Goal: Task Accomplishment & Management: Complete application form

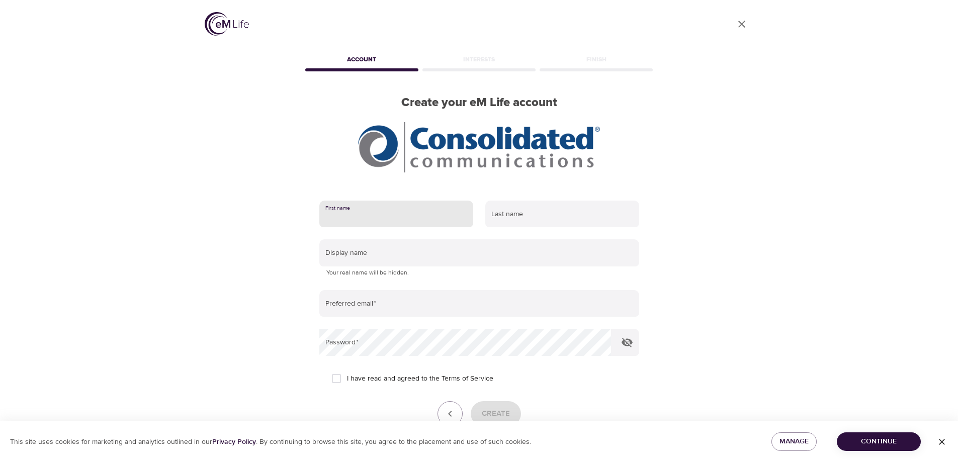
click at [367, 213] on input "text" at bounding box center [396, 214] width 154 height 27
type input "[PERSON_NAME]"
type input "[EMAIL_ADDRESS][DOMAIN_NAME]"
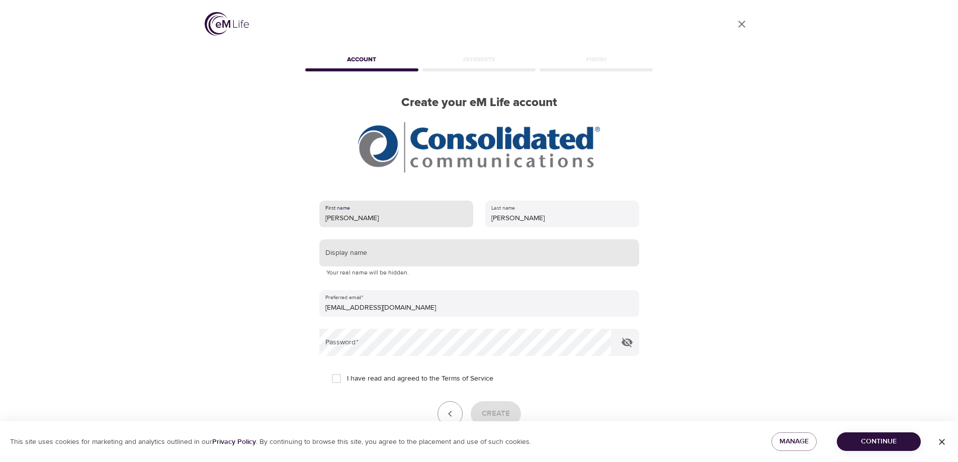
click at [383, 260] on input "text" at bounding box center [479, 252] width 320 height 27
type input "[PERSON_NAME]"
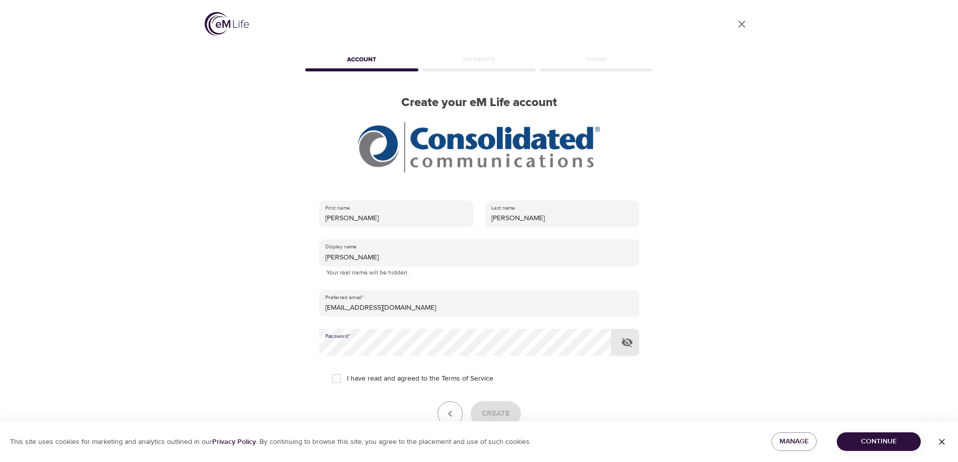
click at [628, 342] on icon "button" at bounding box center [627, 343] width 11 height 10
click at [334, 378] on input "I have read and agreed to the Terms of Service" at bounding box center [336, 378] width 21 height 21
checkbox input "true"
click at [504, 409] on span "Create" at bounding box center [496, 413] width 28 height 13
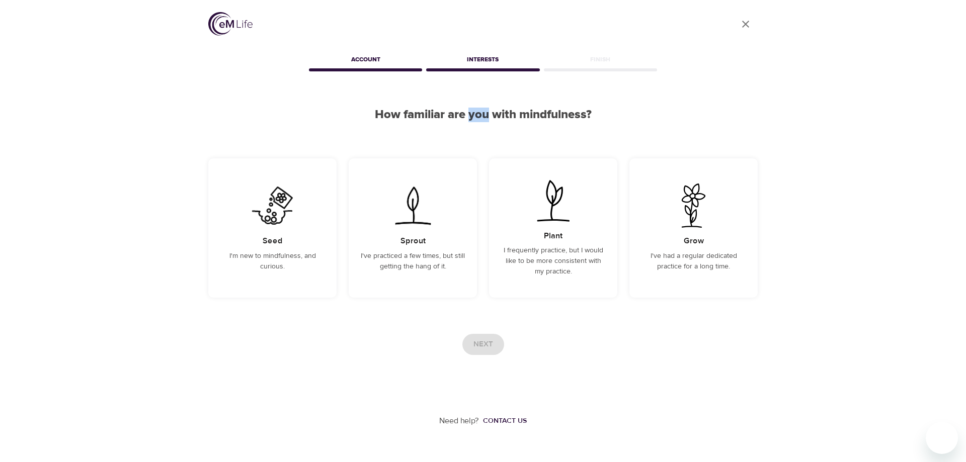
drag, startPoint x: 470, startPoint y: 100, endPoint x: 490, endPoint y: 103, distance: 19.8
click at [490, 103] on div "User Profile Account Interests Finish How familiar are you with mindfulness? Se…" at bounding box center [482, 213] width 573 height 427
click at [620, 102] on div "User Profile Account Interests Finish How familiar are you with mindfulness? Se…" at bounding box center [482, 213] width 573 height 427
click at [259, 260] on p "I'm new to mindfulness, and curious." at bounding box center [272, 261] width 104 height 21
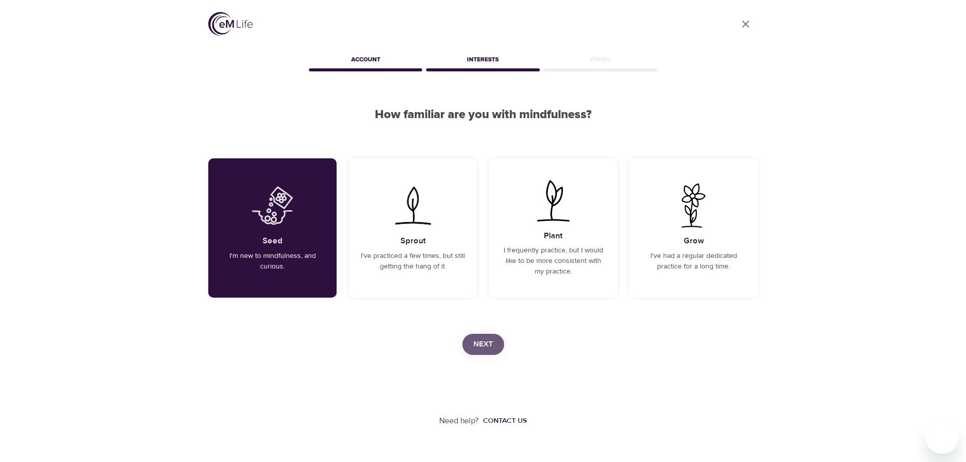
click at [495, 343] on button "Next" at bounding box center [483, 344] width 42 height 21
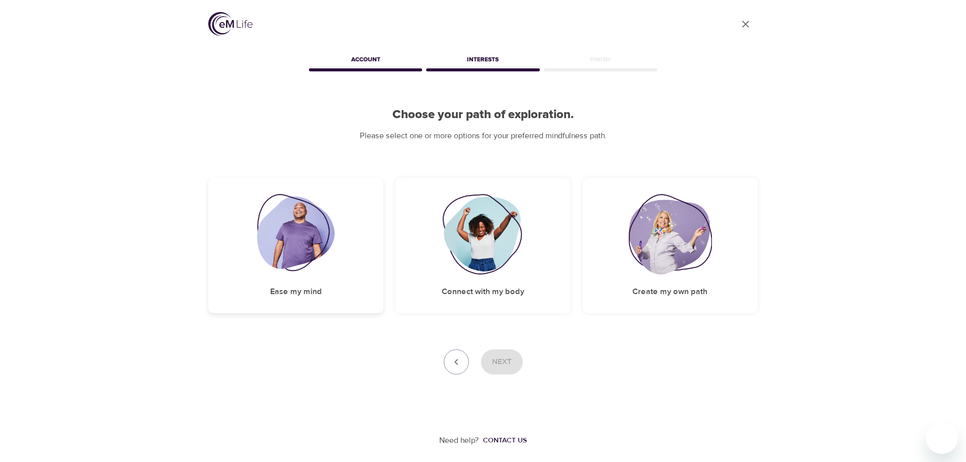
click at [293, 252] on img at bounding box center [296, 234] width 78 height 80
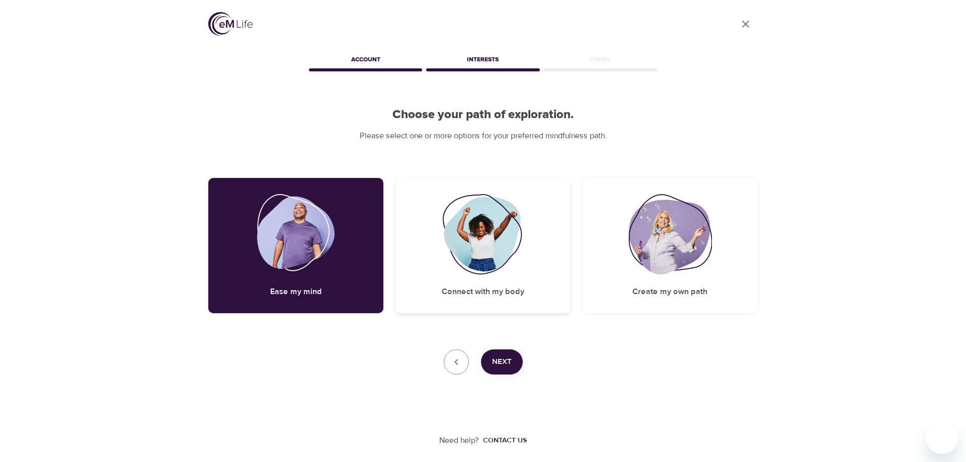
click at [485, 256] on img at bounding box center [482, 234] width 81 height 80
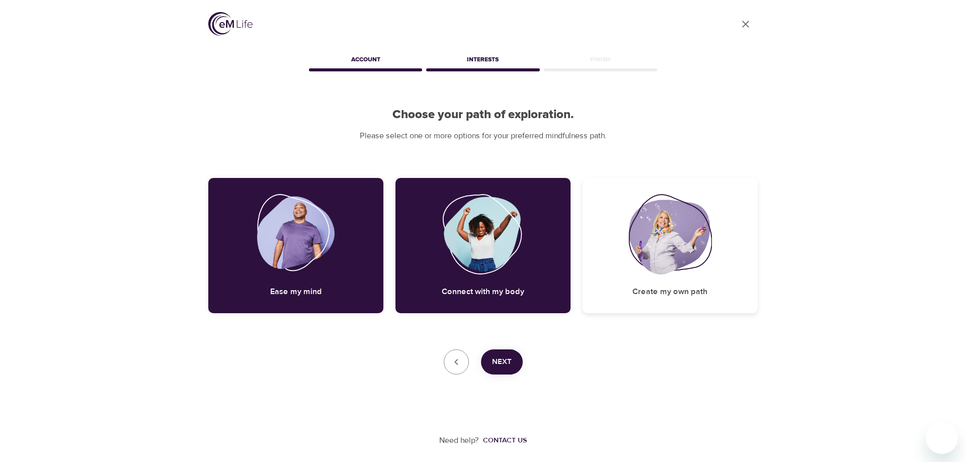
click at [661, 246] on img at bounding box center [669, 234] width 83 height 80
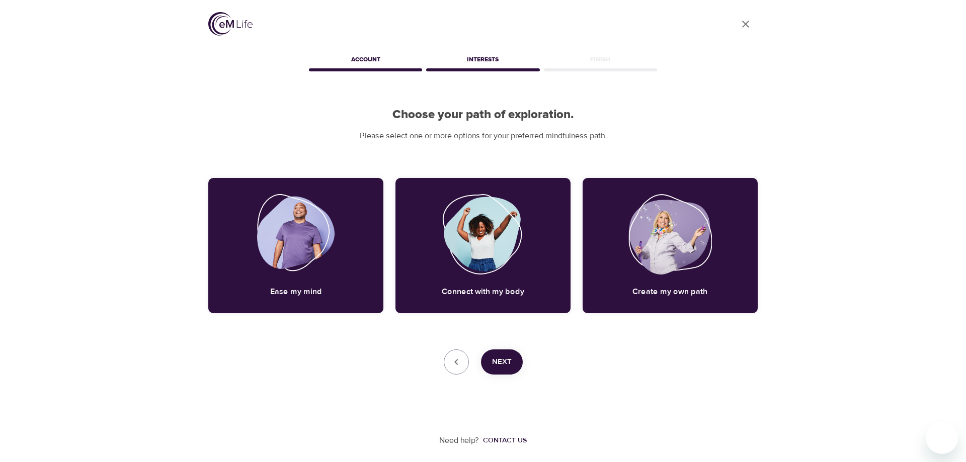
click at [508, 357] on span "Next" at bounding box center [502, 362] width 20 height 13
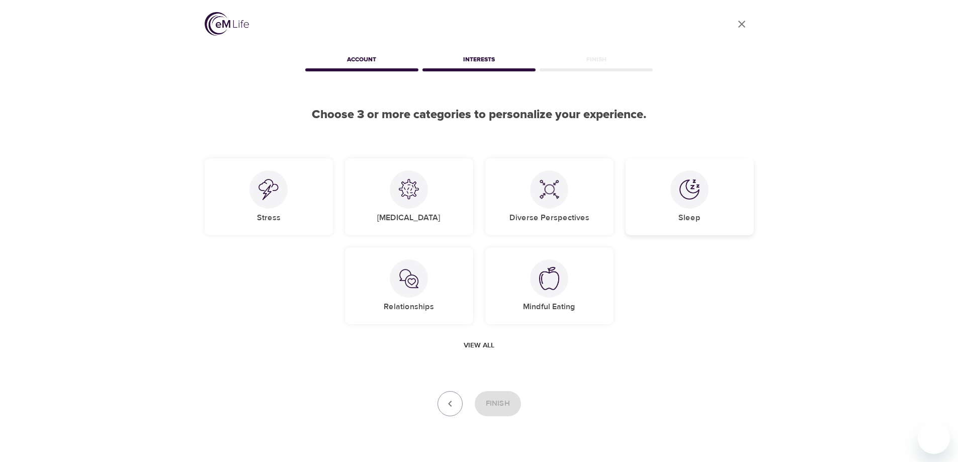
click at [703, 212] on div "Sleep" at bounding box center [690, 196] width 128 height 77
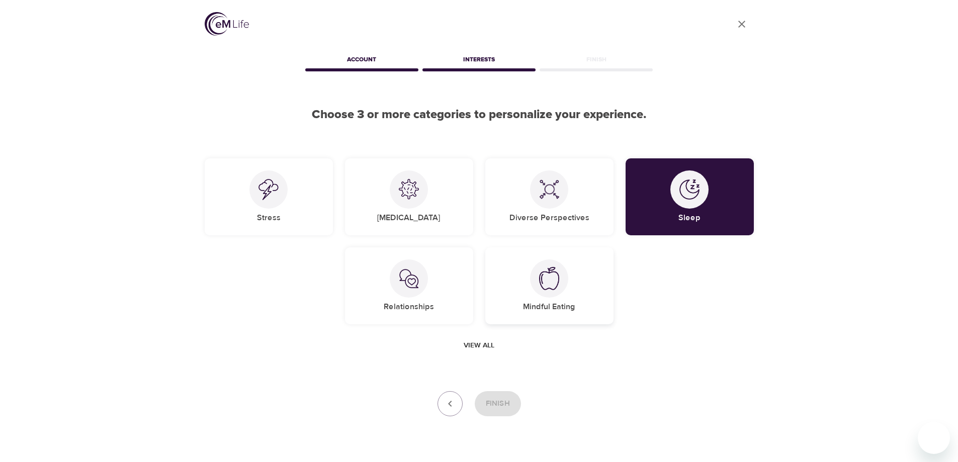
click at [551, 303] on h5 "Mindful Eating" at bounding box center [549, 307] width 52 height 11
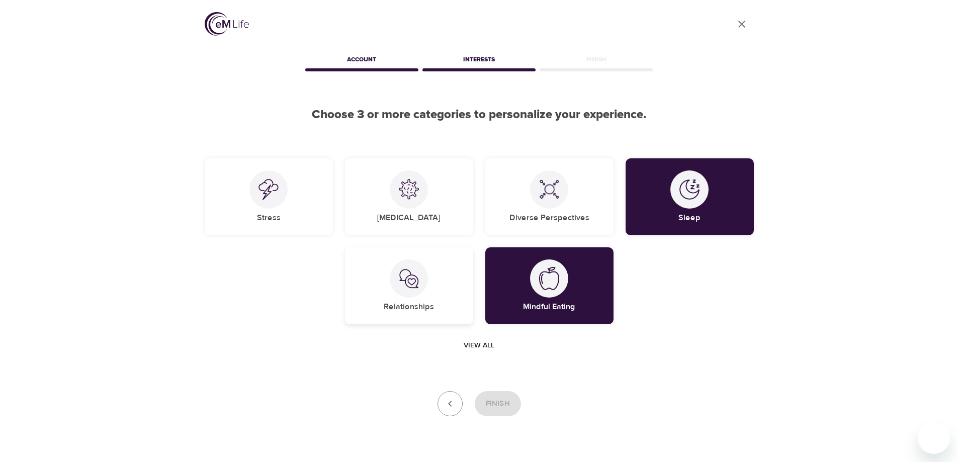
click at [413, 295] on div at bounding box center [409, 278] width 38 height 38
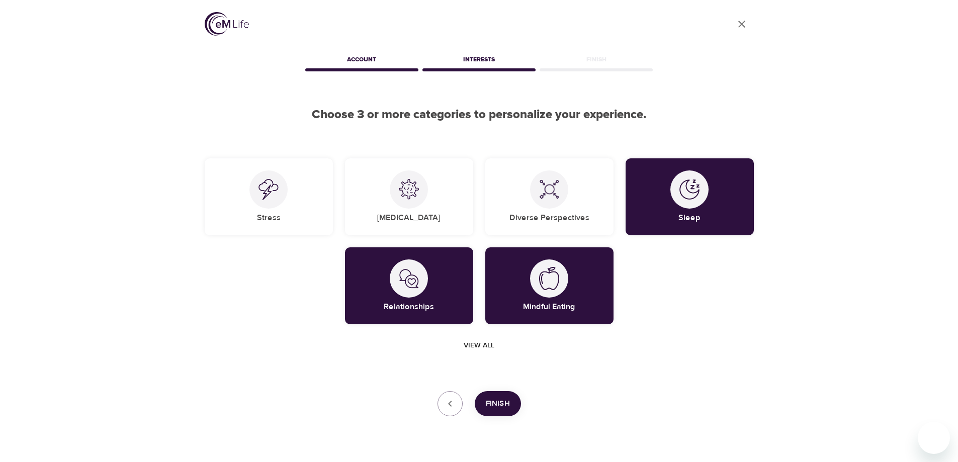
click at [515, 404] on button "Finish" at bounding box center [498, 403] width 46 height 25
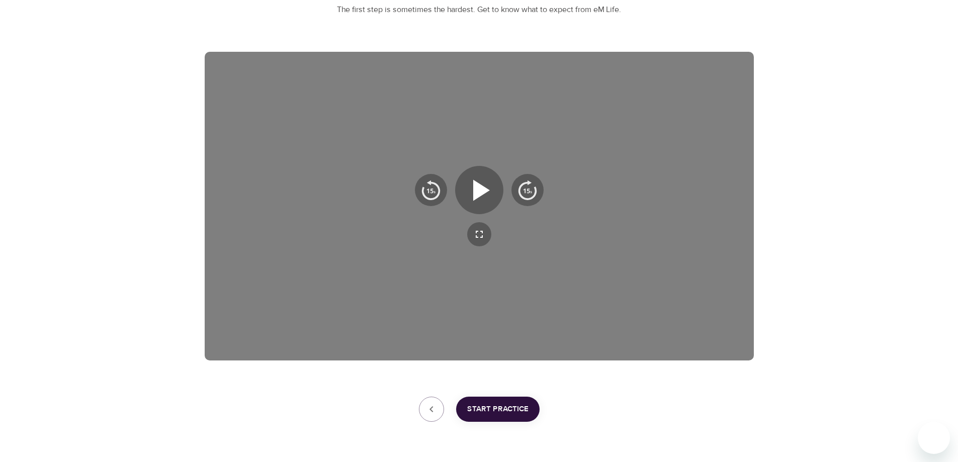
scroll to position [158, 0]
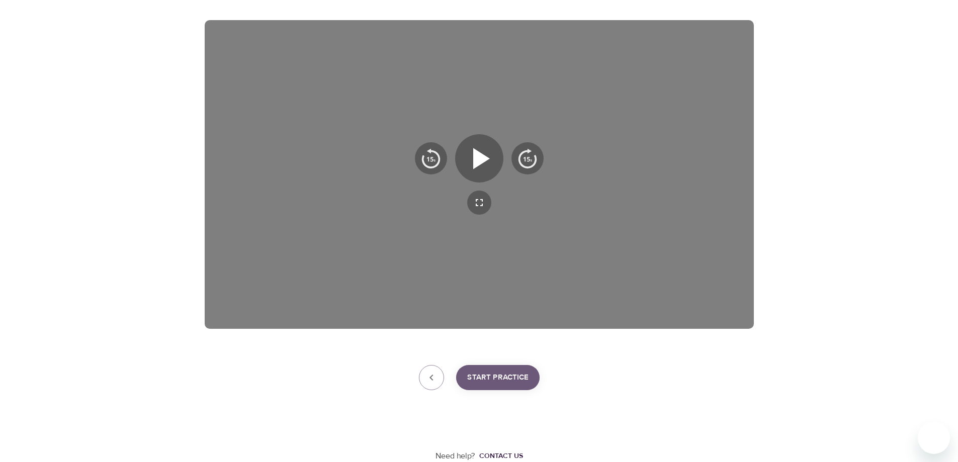
click at [505, 375] on span "Start Practice" at bounding box center [497, 377] width 61 height 13
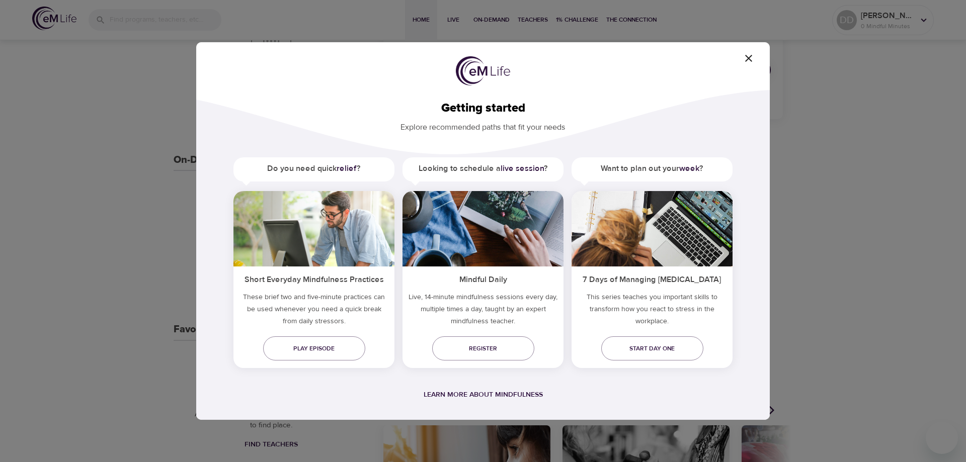
click at [751, 60] on icon "button" at bounding box center [748, 58] width 7 height 7
